Goal: Information Seeking & Learning: Learn about a topic

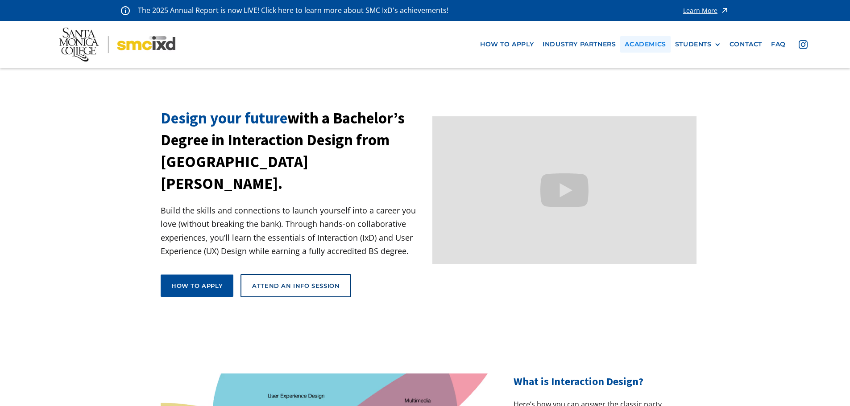
click at [649, 45] on link "Academics" at bounding box center [645, 44] width 50 height 17
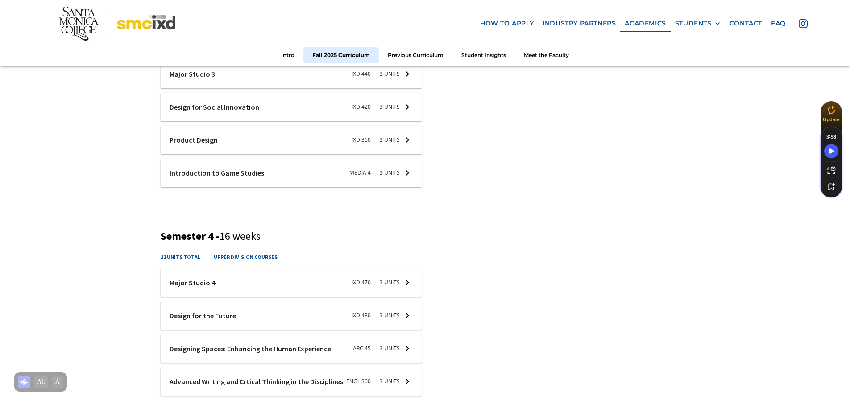
scroll to position [937, 0]
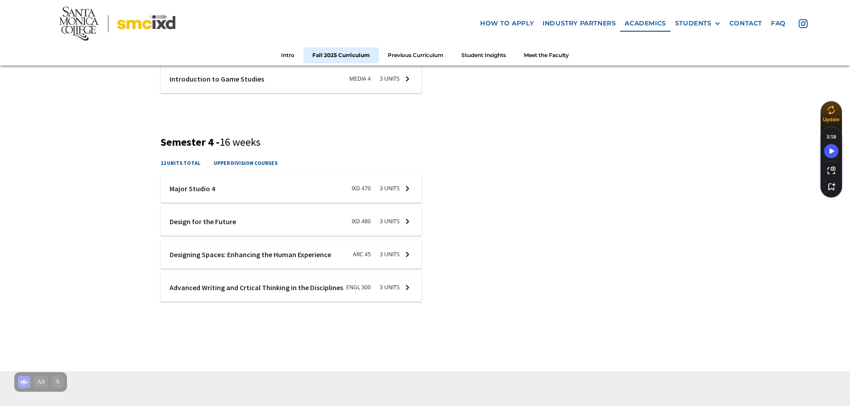
click at [415, 223] on div at bounding box center [291, 221] width 261 height 29
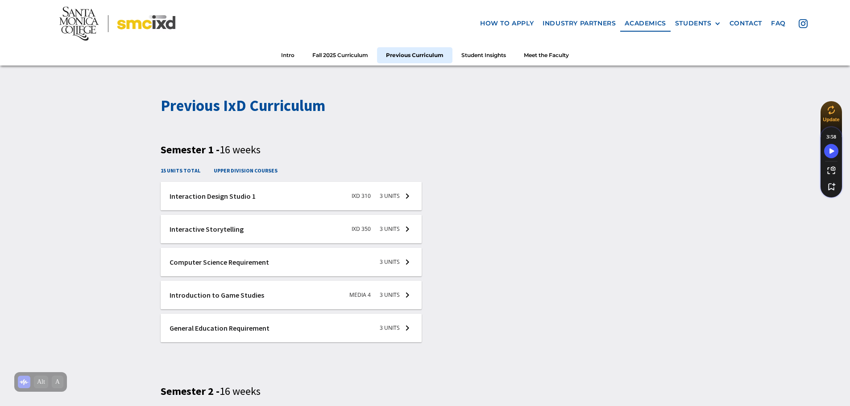
scroll to position [1205, 0]
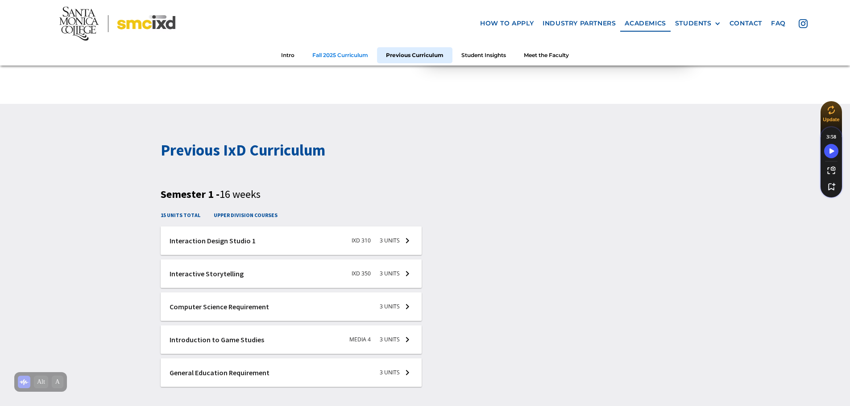
click at [343, 51] on link "Fall 2025 Curriculum" at bounding box center [340, 55] width 74 height 17
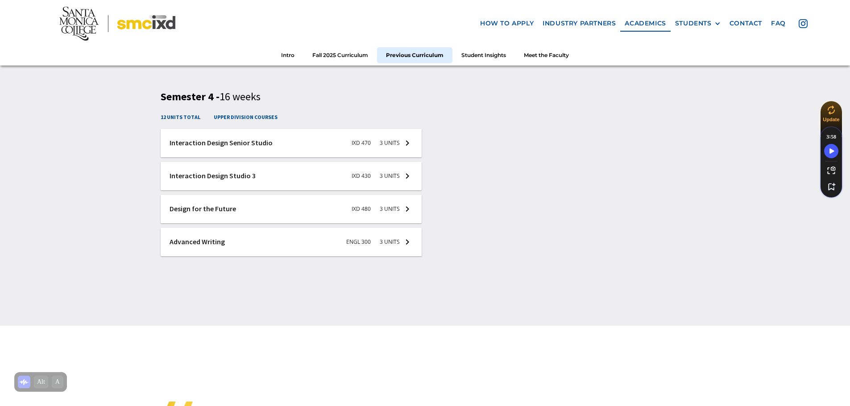
scroll to position [2007, 0]
